Goal: Transaction & Acquisition: Purchase product/service

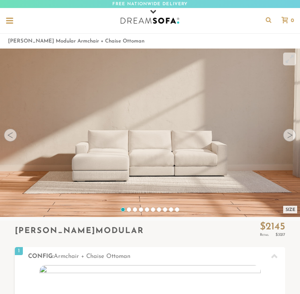
scroll to position [7268, 295]
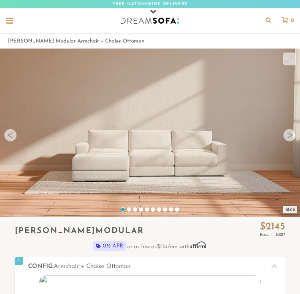
click at [288, 135] on div at bounding box center [289, 135] width 13 height 13
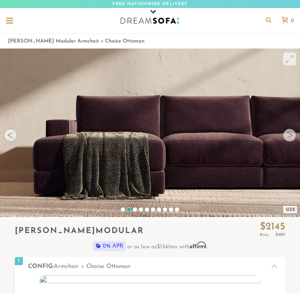
click at [288, 135] on div at bounding box center [289, 135] width 13 height 13
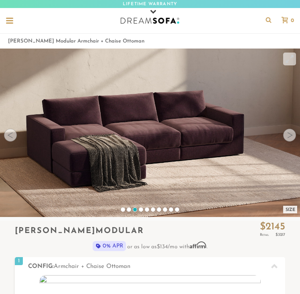
click at [288, 135] on div at bounding box center [289, 135] width 13 height 13
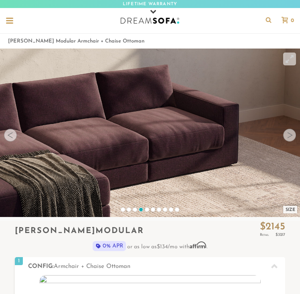
click at [288, 135] on div at bounding box center [289, 135] width 13 height 13
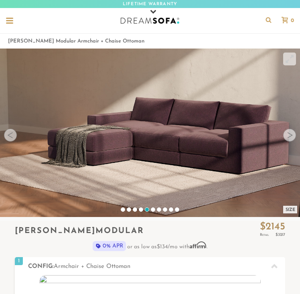
click at [288, 135] on div at bounding box center [289, 135] width 13 height 13
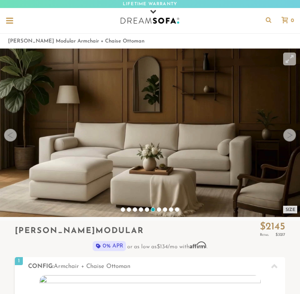
click at [288, 135] on div at bounding box center [289, 135] width 13 height 13
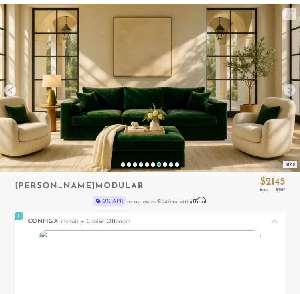
scroll to position [44, 0]
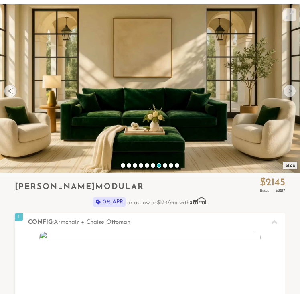
click at [288, 93] on div at bounding box center [289, 90] width 13 height 13
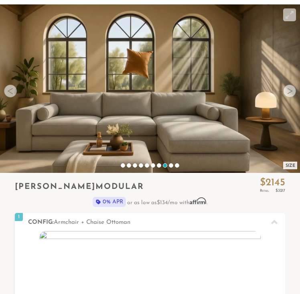
click at [288, 93] on div at bounding box center [289, 90] width 13 height 13
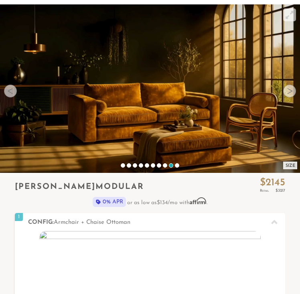
click at [288, 93] on div at bounding box center [289, 90] width 13 height 13
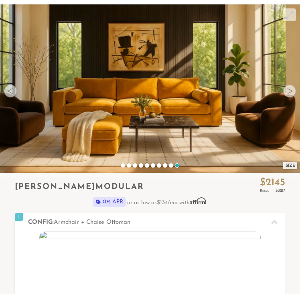
click at [288, 93] on div at bounding box center [289, 90] width 13 height 13
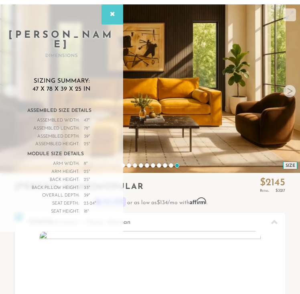
click at [293, 167] on div "Size" at bounding box center [290, 165] width 14 height 8
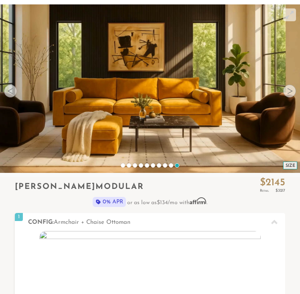
click at [293, 167] on div "Size" at bounding box center [290, 165] width 14 height 8
